Goal: Check status: Check status

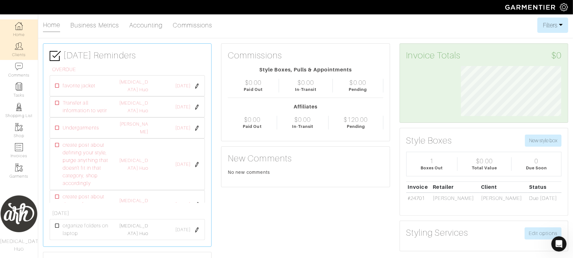
scroll to position [334, 0]
click at [18, 42] on img at bounding box center [19, 46] width 8 height 8
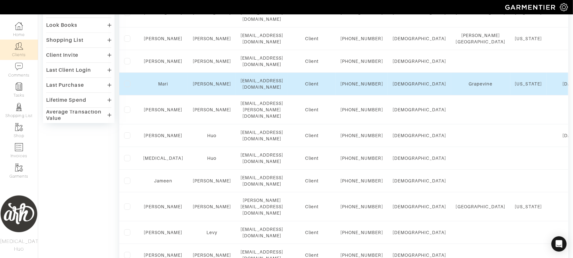
scroll to position [184, 0]
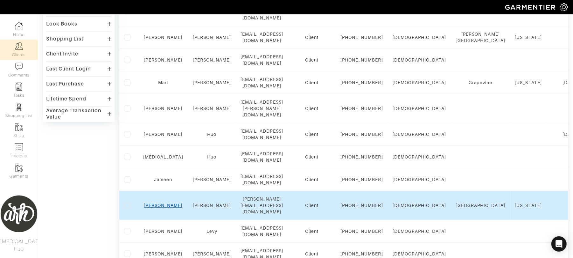
click at [158, 208] on link "[PERSON_NAME]" at bounding box center [163, 204] width 39 height 5
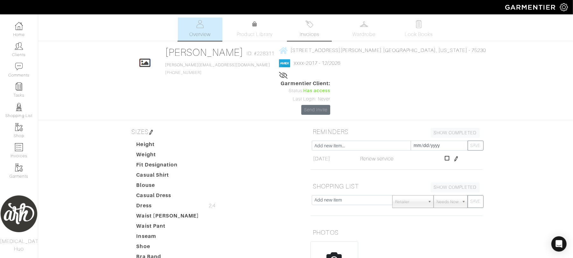
click at [311, 32] on span "Invoices" at bounding box center [309, 35] width 19 height 8
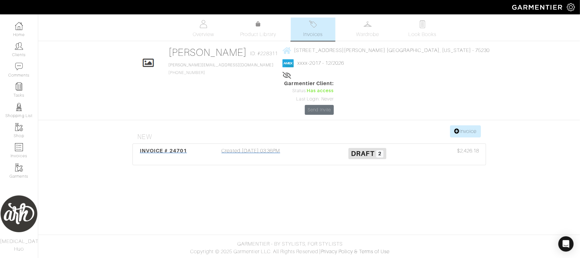
click at [248, 147] on div "Created 09/26/25 03:36PM" at bounding box center [251, 154] width 117 height 15
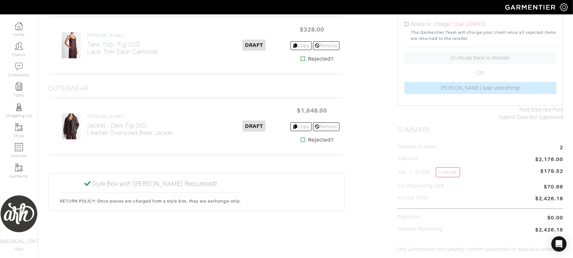
scroll to position [161, 0]
click at [21, 33] on link "Home" at bounding box center [19, 29] width 38 height 20
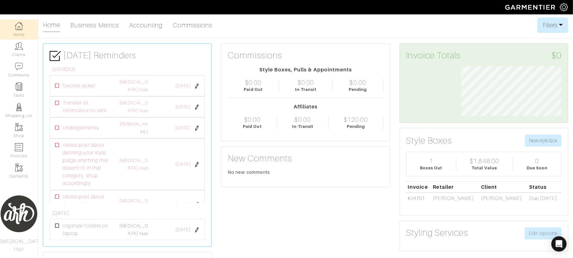
scroll to position [50, 110]
